Goal: Task Accomplishment & Management: Use online tool/utility

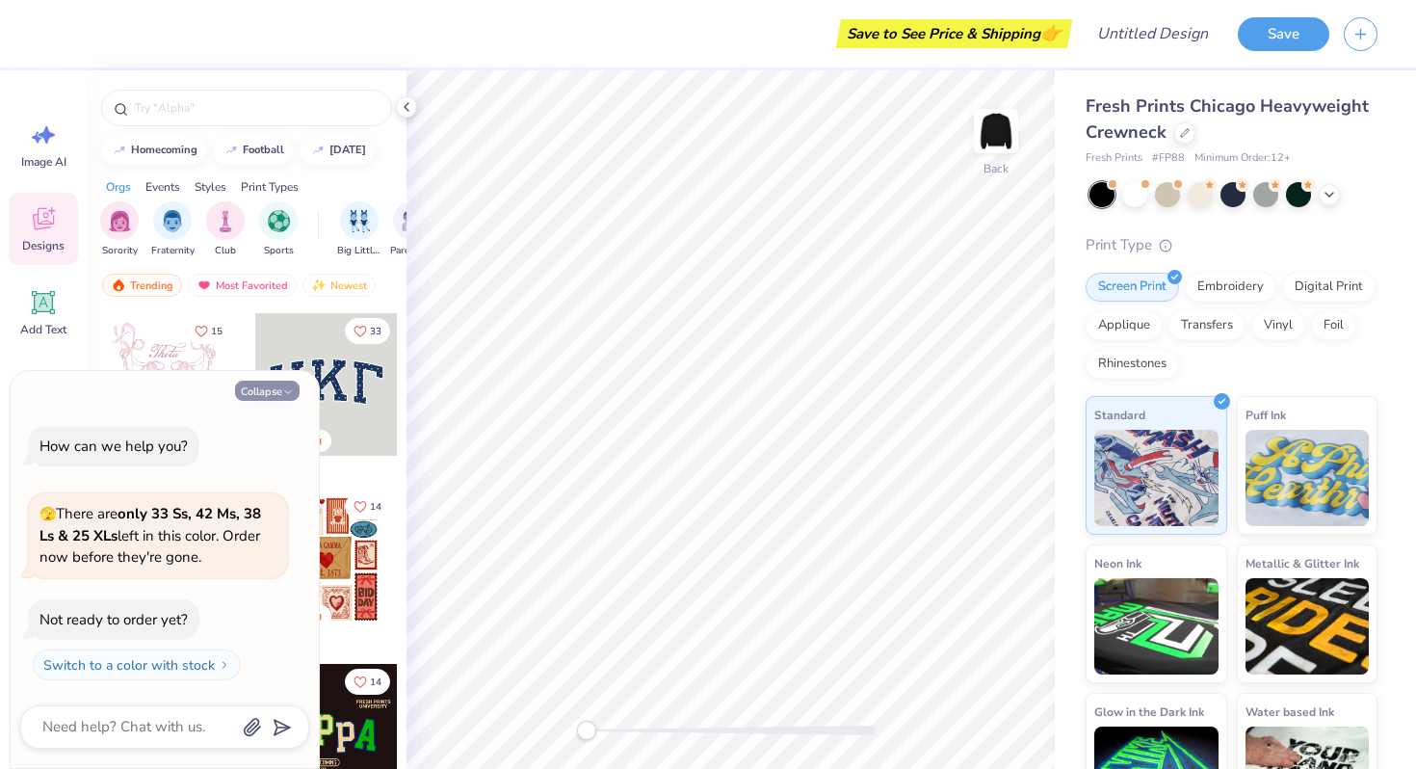
click at [284, 392] on icon "button" at bounding box center [288, 392] width 12 height 12
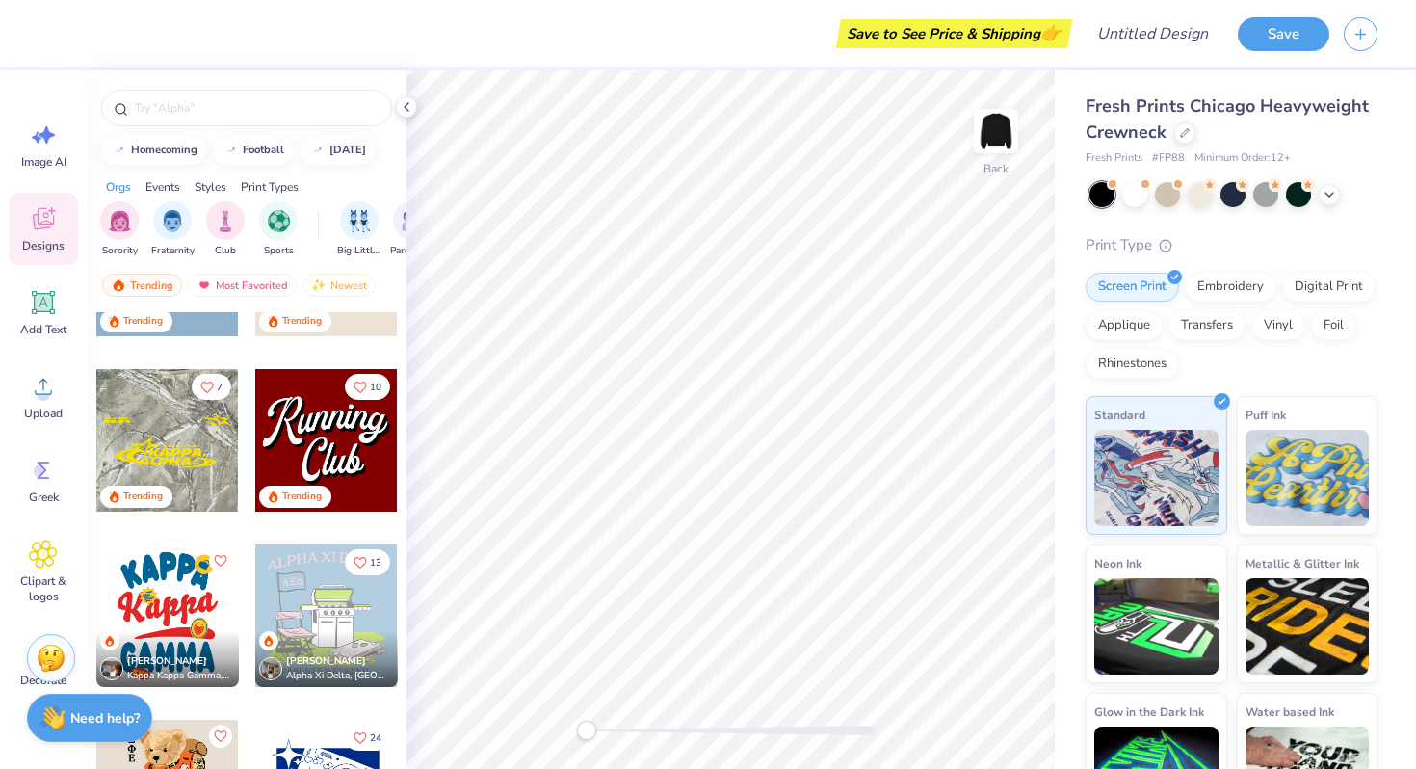
scroll to position [2077, 0]
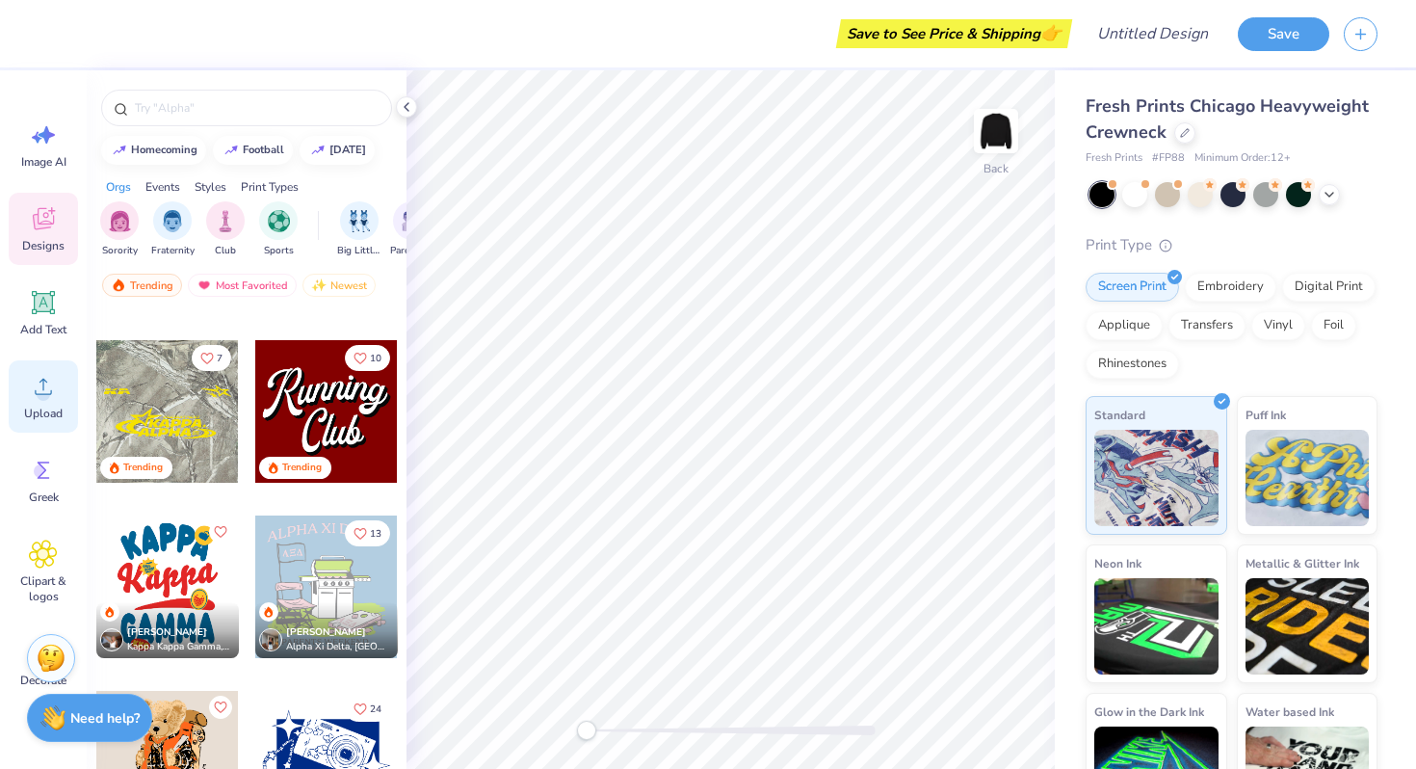
click at [45, 395] on circle at bounding box center [43, 393] width 13 height 13
click at [40, 410] on span "Upload" at bounding box center [43, 413] width 39 height 15
click at [40, 390] on circle at bounding box center [43, 393] width 13 height 13
click at [39, 372] on icon at bounding box center [43, 386] width 29 height 29
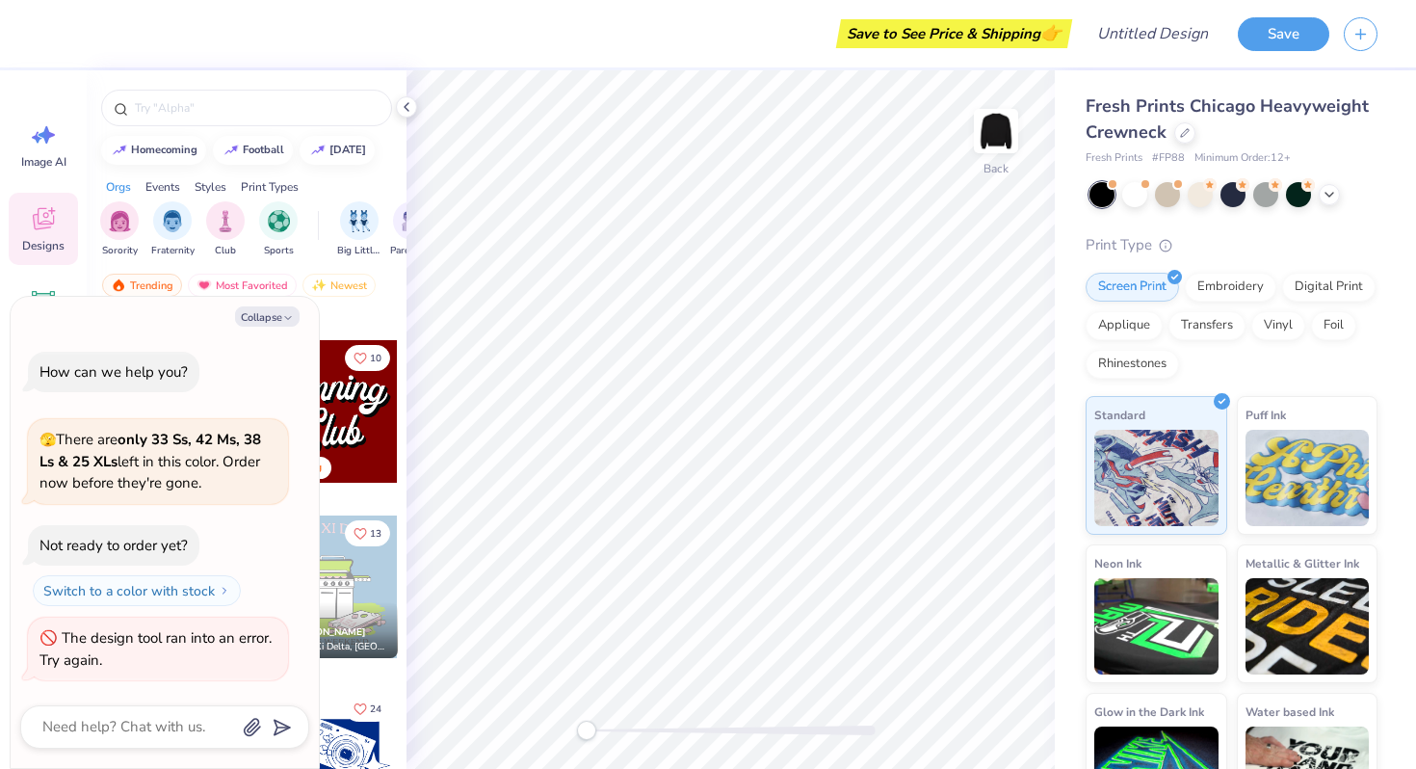
click at [442, 18] on div "Save to See Price & Shipping 👉" at bounding box center [560, 33] width 1015 height 67
click at [409, 104] on icon at bounding box center [406, 106] width 15 height 15
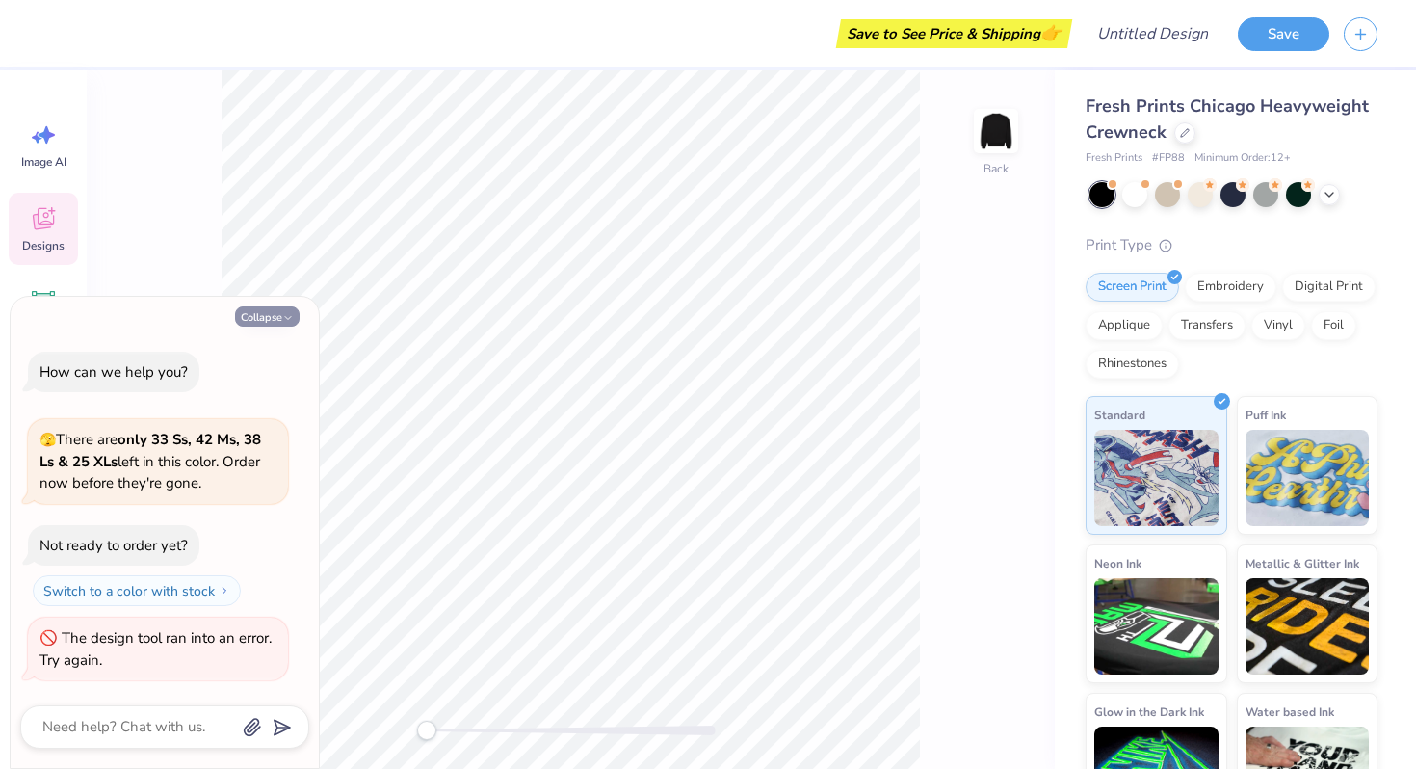
click at [276, 314] on button "Collapse" at bounding box center [267, 316] width 65 height 20
type textarea "x"
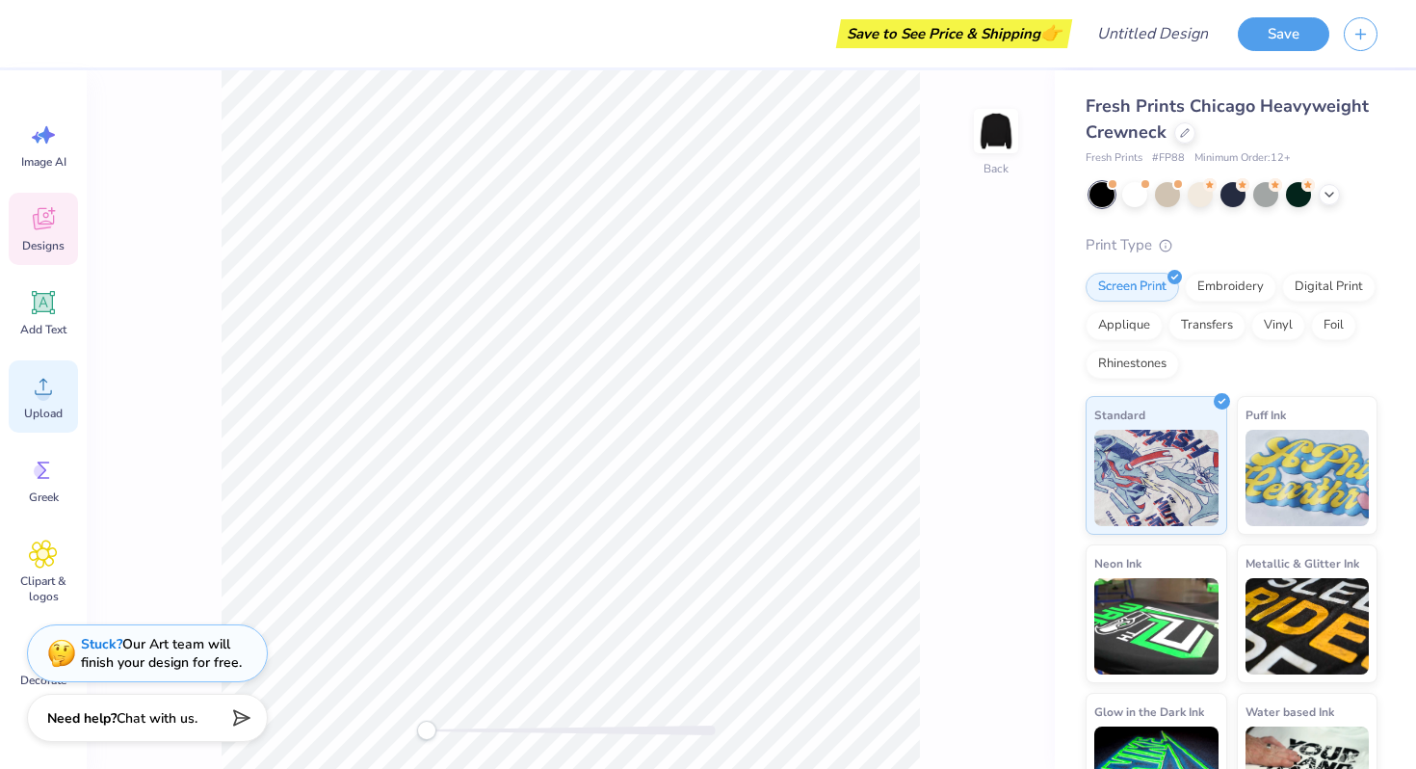
click at [40, 399] on circle at bounding box center [43, 393] width 13 height 13
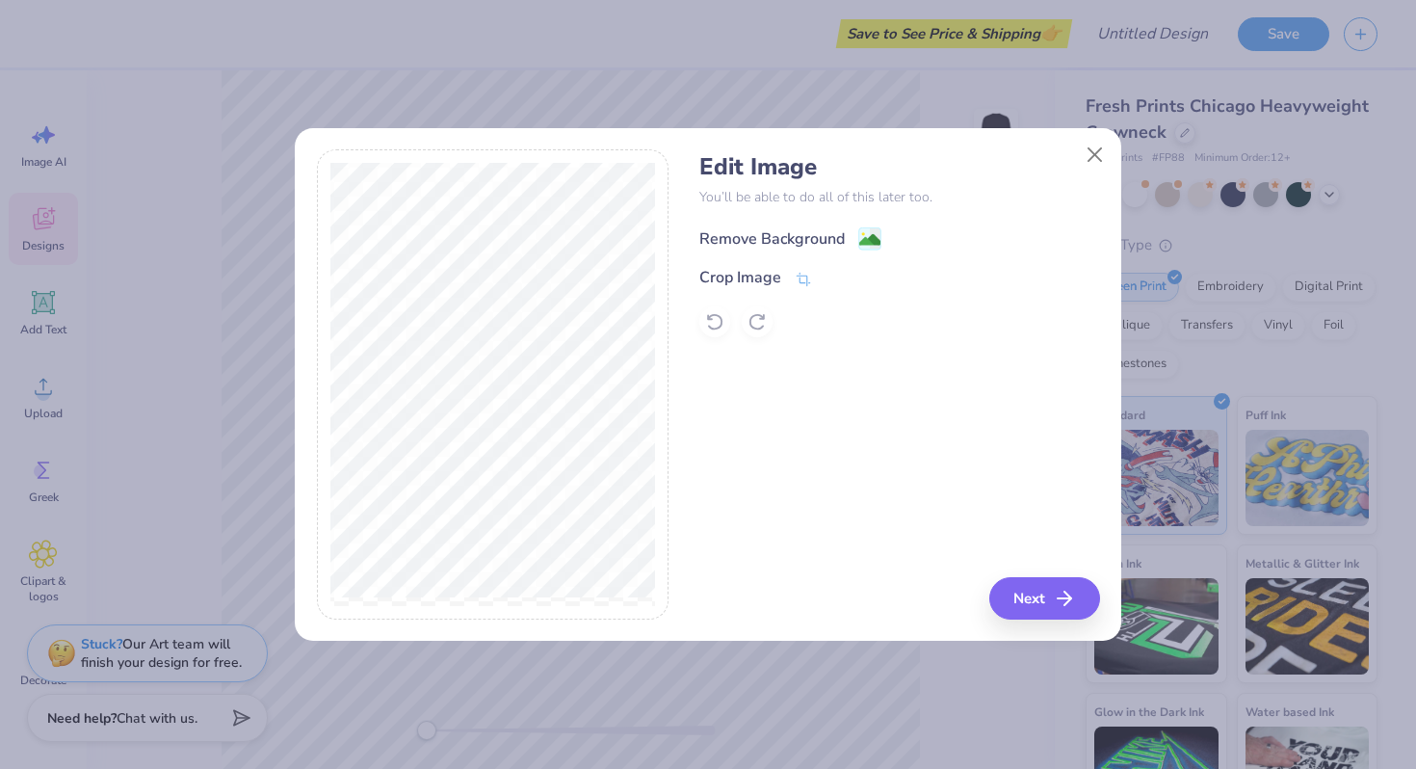
click at [854, 240] on div "Remove Background" at bounding box center [791, 238] width 182 height 24
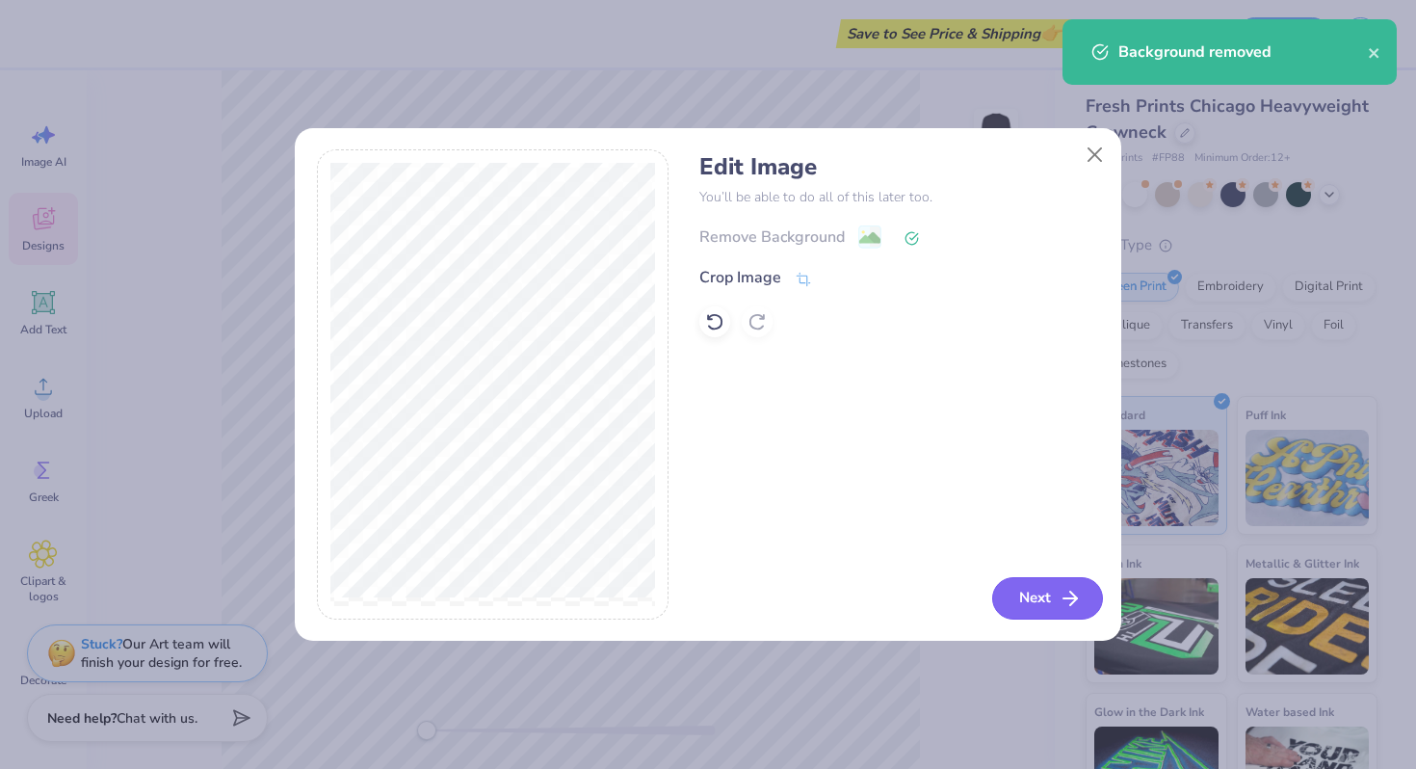
click at [1032, 595] on button "Next" at bounding box center [1047, 598] width 111 height 42
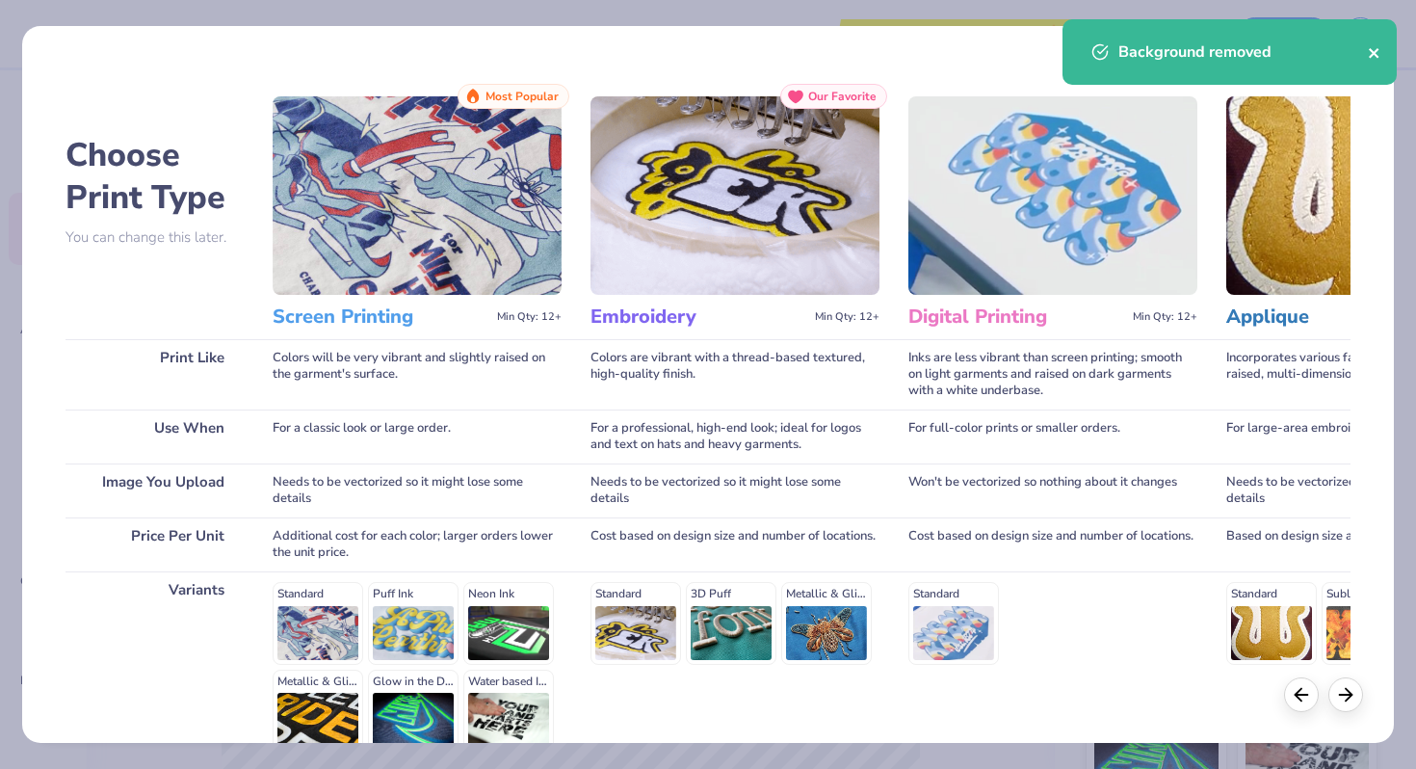
click at [1373, 57] on icon "close" at bounding box center [1374, 52] width 13 height 15
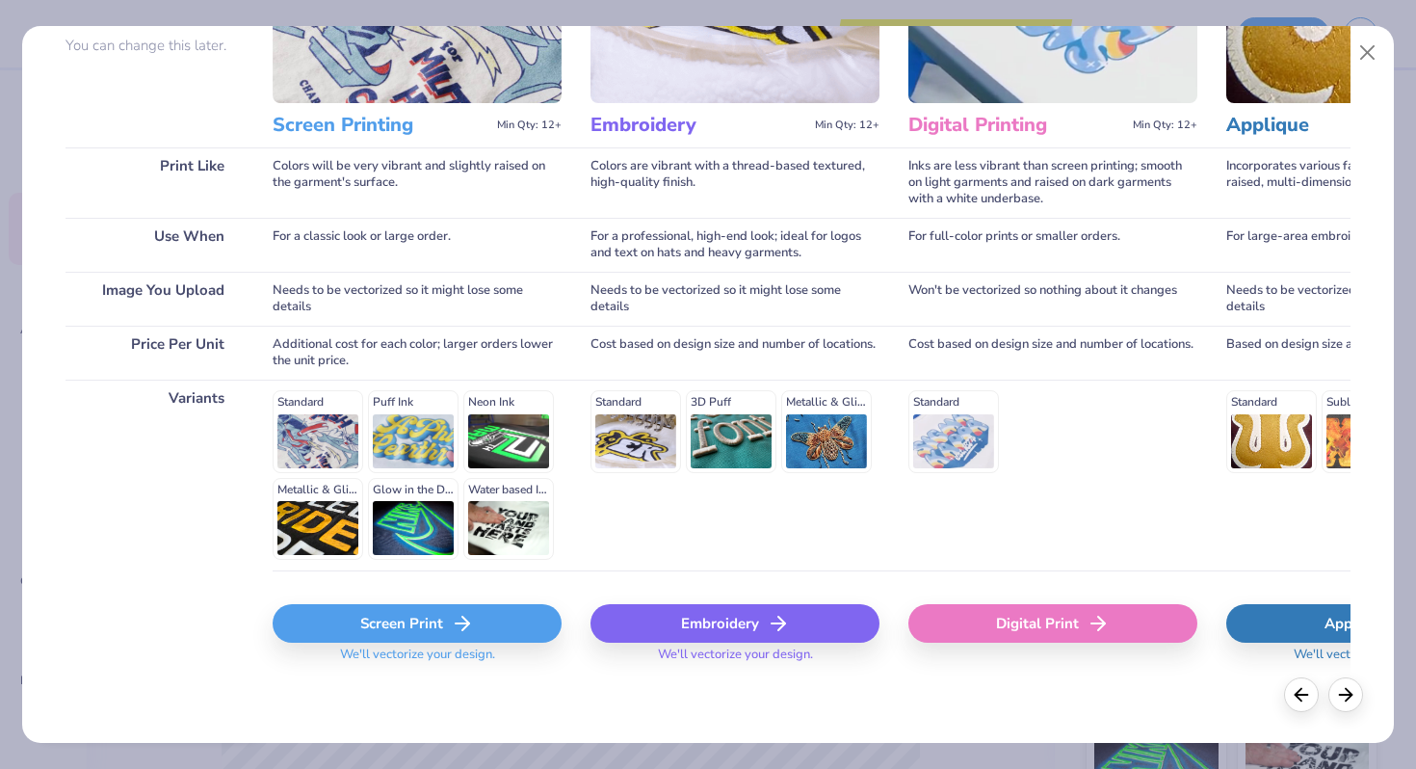
scroll to position [0, 0]
